Goal: Information Seeking & Learning: Learn about a topic

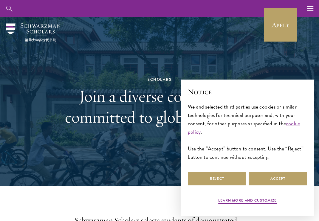
scroll to position [13, 0]
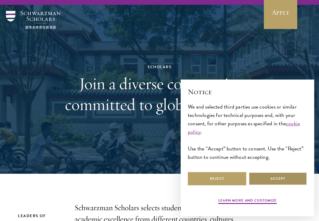
click at [290, 180] on button "Accept" at bounding box center [278, 178] width 59 height 13
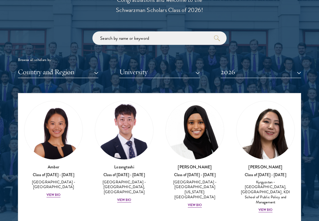
scroll to position [751, 0]
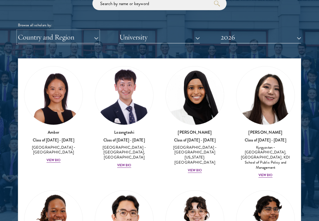
click at [85, 40] on button "Country and Region" at bounding box center [58, 37] width 81 height 12
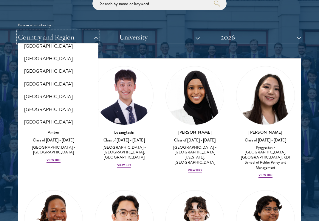
scroll to position [176, 0]
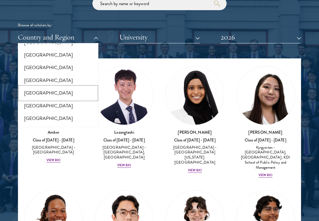
click at [45, 90] on button "[GEOGRAPHIC_DATA]" at bounding box center [58, 93] width 77 height 13
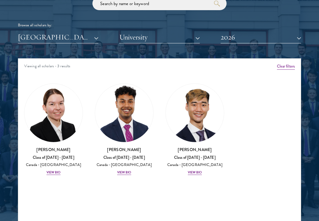
click at [128, 50] on div "Scholar Directory Congratulations and welcome to the Schwarzman Scholars Class …" at bounding box center [160, 88] width 284 height 297
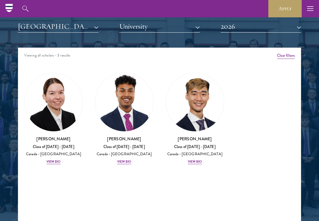
scroll to position [762, 0]
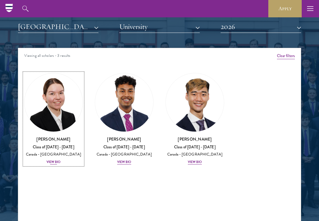
click at [53, 163] on div "View Bio" at bounding box center [54, 161] width 14 height 5
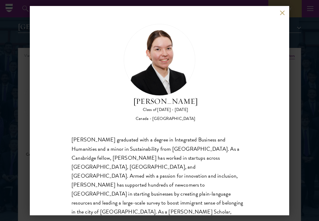
scroll to position [19, 0]
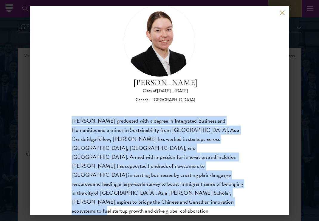
drag, startPoint x: 108, startPoint y: 192, endPoint x: 72, endPoint y: 120, distance: 80.9
click at [72, 120] on div "[PERSON_NAME] graduated with a degree in Integrated Business and Humanities and…" at bounding box center [160, 170] width 176 height 108
copy div "[PERSON_NAME] graduated with a degree in Integrated Business and Humanities and…"
click at [280, 12] on button at bounding box center [282, 12] width 5 height 5
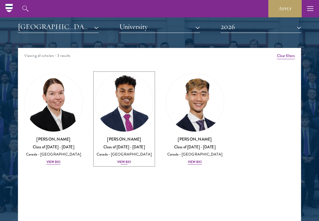
click at [125, 163] on div "View Bio" at bounding box center [124, 161] width 14 height 5
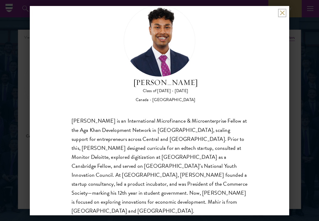
scroll to position [781, 0]
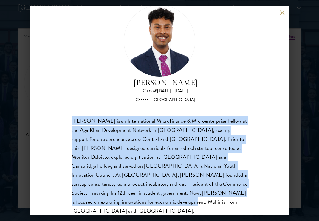
drag, startPoint x: 221, startPoint y: 195, endPoint x: 59, endPoint y: 119, distance: 178.5
click at [59, 119] on div "[PERSON_NAME] Class of [DATE] - [DATE] [GEOGRAPHIC_DATA] - [GEOGRAPHIC_DATA] [P…" at bounding box center [160, 110] width 260 height 209
copy div "[PERSON_NAME] is an International Microfinance & Microenterprise Fellow at the …"
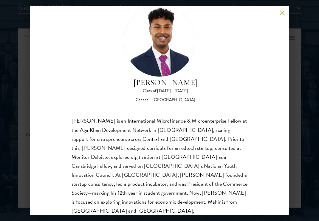
click at [115, 56] on div "[PERSON_NAME] Class of [DATE] - [DATE] [GEOGRAPHIC_DATA] - [GEOGRAPHIC_DATA]" at bounding box center [160, 54] width 176 height 98
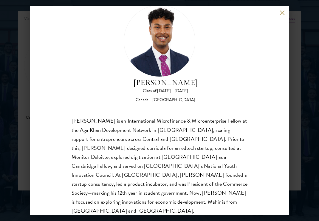
scroll to position [802, 0]
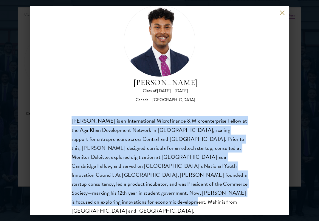
drag, startPoint x: 223, startPoint y: 195, endPoint x: 60, endPoint y: 119, distance: 179.2
click at [60, 119] on div "[PERSON_NAME] Class of [DATE] - [DATE] [GEOGRAPHIC_DATA] - [GEOGRAPHIC_DATA] [P…" at bounding box center [160, 110] width 260 height 209
click at [283, 11] on button at bounding box center [282, 12] width 5 height 5
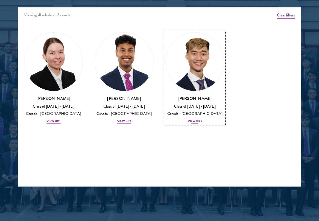
click at [196, 122] on div "View Bio" at bounding box center [195, 121] width 14 height 5
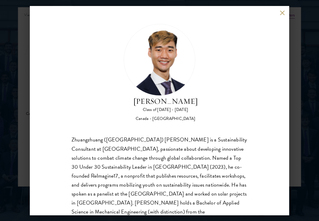
scroll to position [19, 0]
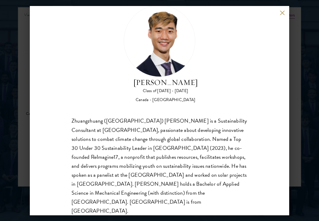
click at [281, 13] on button at bounding box center [282, 12] width 5 height 5
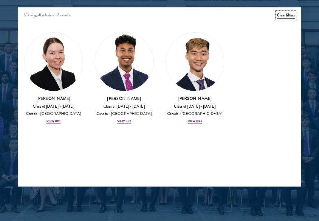
click at [284, 16] on button "Clear filters" at bounding box center [286, 15] width 18 height 7
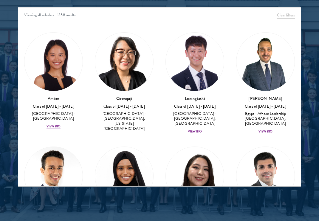
scroll to position [198, 0]
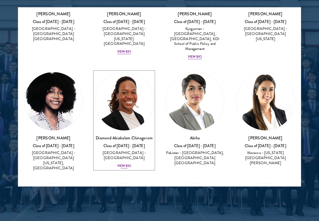
click at [124, 163] on div "View Bio" at bounding box center [124, 165] width 14 height 5
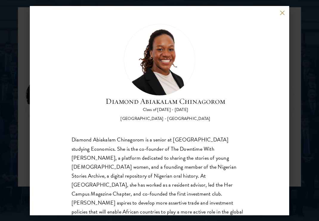
scroll to position [19, 0]
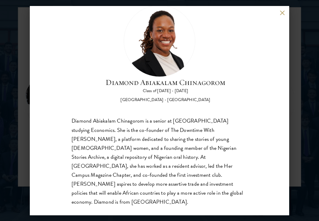
click at [298, 80] on div "Diamond Abiakalam [GEOGRAPHIC_DATA] Class of [DATE] - [DATE] [GEOGRAPHIC_DATA] …" at bounding box center [159, 110] width 319 height 221
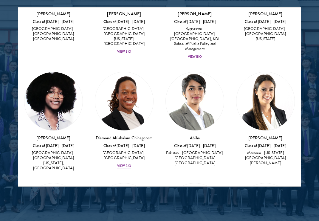
scroll to position [18138, 0]
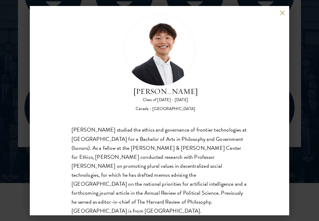
scroll to position [842, 0]
click at [299, 132] on div "[PERSON_NAME] Class of [DATE] - [DATE] [GEOGRAPHIC_DATA] - [GEOGRAPHIC_DATA] [P…" at bounding box center [159, 110] width 319 height 221
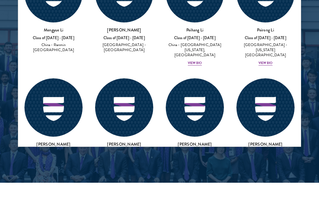
scroll to position [18095, 0]
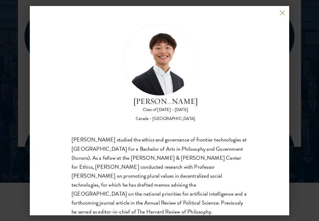
scroll to position [10, 0]
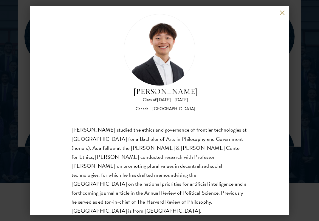
click at [284, 10] on div "[PERSON_NAME] Class of [DATE] - [DATE] [GEOGRAPHIC_DATA] - [GEOGRAPHIC_DATA] [P…" at bounding box center [160, 110] width 260 height 209
click at [283, 12] on button at bounding box center [282, 12] width 5 height 5
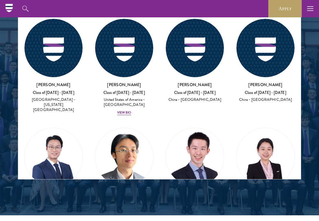
scroll to position [18463, 0]
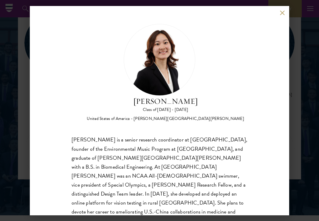
scroll to position [19, 0]
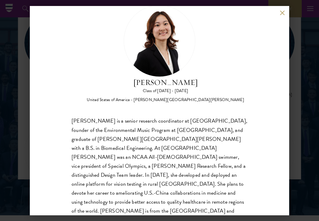
click at [279, 13] on div "[PERSON_NAME] Class of [DATE] - [DATE] [GEOGRAPHIC_DATA] - [PERSON_NAME][GEOGRA…" at bounding box center [160, 110] width 260 height 209
click at [285, 12] on div "[PERSON_NAME] Class of [DATE] - [DATE] [GEOGRAPHIC_DATA] - [PERSON_NAME][GEOGRA…" at bounding box center [160, 110] width 260 height 209
click at [282, 13] on button at bounding box center [282, 12] width 5 height 5
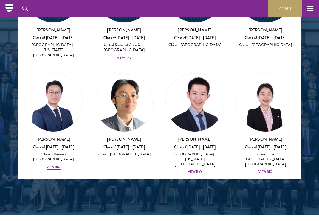
scroll to position [18624, 0]
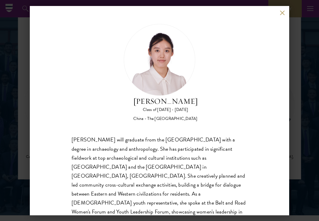
scroll to position [19, 0]
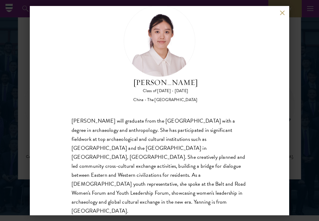
click at [283, 14] on button at bounding box center [282, 12] width 5 height 5
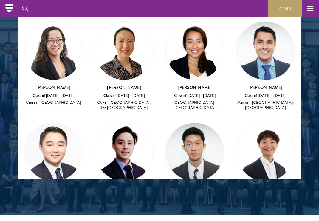
scroll to position [18679, 0]
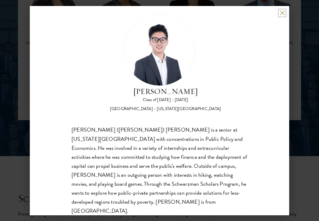
scroll to position [873, 0]
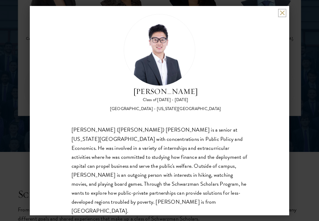
click at [281, 13] on button at bounding box center [282, 12] width 5 height 5
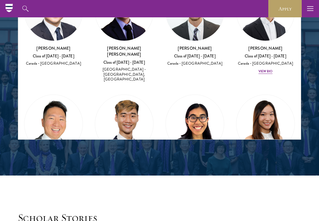
scroll to position [18772, 0]
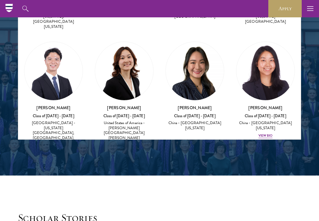
scroll to position [19180, 0]
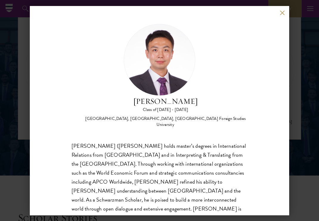
scroll to position [10, 0]
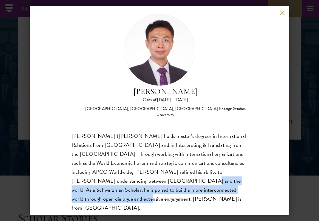
drag, startPoint x: 225, startPoint y: 184, endPoint x: 117, endPoint y: 176, distance: 108.4
click at [117, 176] on div "[PERSON_NAME] ([PERSON_NAME] holds master’s degrees in International Relations …" at bounding box center [160, 171] width 176 height 81
copy div "As a Schwarzman Scholar, he is poised to build a more interconnected world thro…"
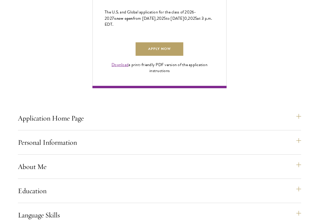
scroll to position [415, 0]
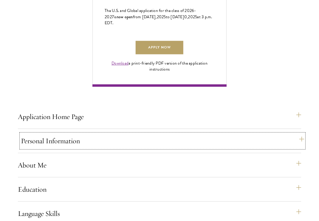
click at [154, 148] on button "Personal Information" at bounding box center [163, 140] width 284 height 14
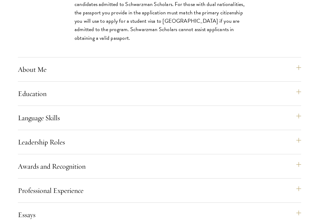
scroll to position [717, 0]
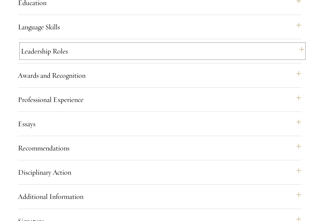
click at [137, 58] on button "Leadership Roles" at bounding box center [163, 51] width 284 height 14
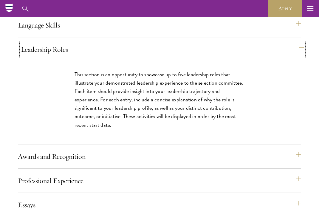
scroll to position [601, 0]
